Goal: Task Accomplishment & Management: Manage account settings

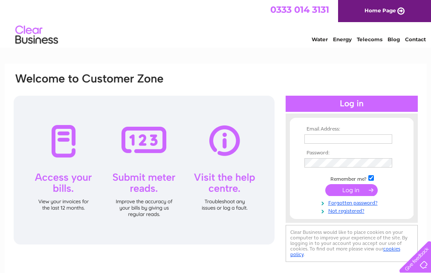
type input "sly2011@hotmail.co.uk"
click at [345, 189] on input "submit" at bounding box center [351, 190] width 52 height 12
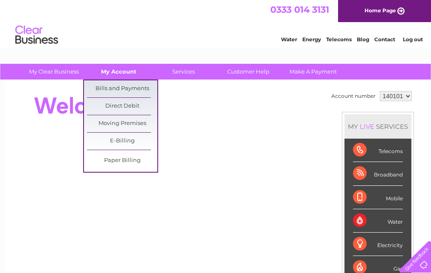
click at [127, 72] on link "My Account" at bounding box center [118, 72] width 70 height 16
click at [126, 85] on link "Bills and Payments" at bounding box center [122, 88] width 70 height 17
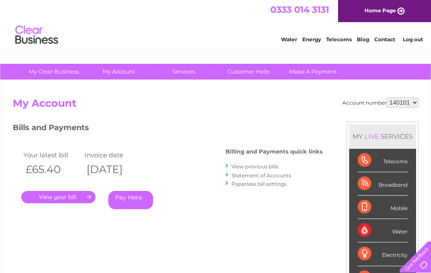
click at [63, 200] on link "." at bounding box center [58, 197] width 74 height 12
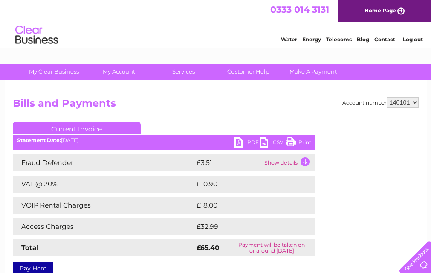
click at [250, 140] on link "PDF" at bounding box center [247, 144] width 26 height 12
